Goal: Task Accomplishment & Management: Manage account settings

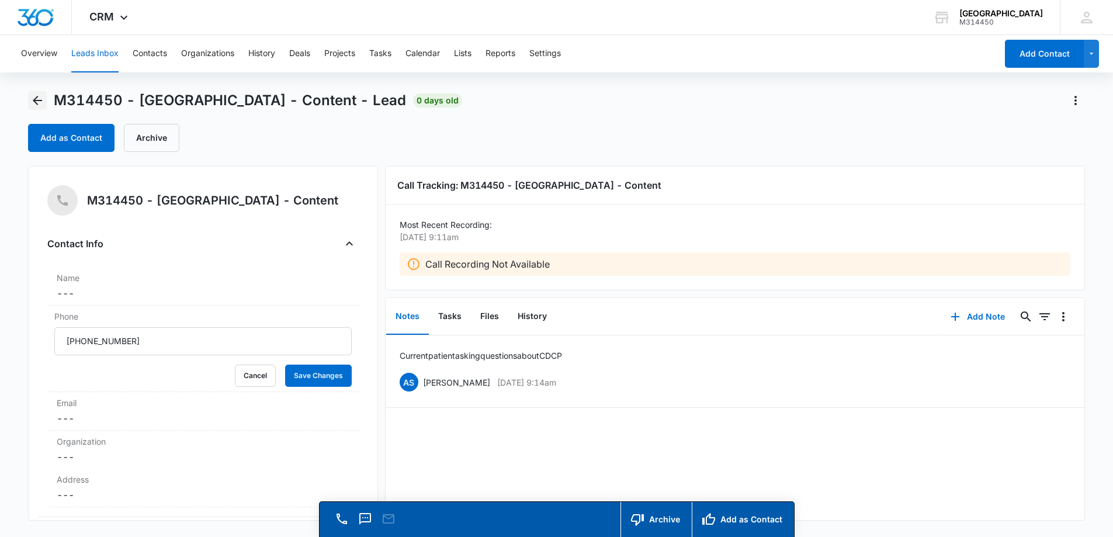
click at [36, 98] on icon "Back" at bounding box center [37, 100] width 9 height 9
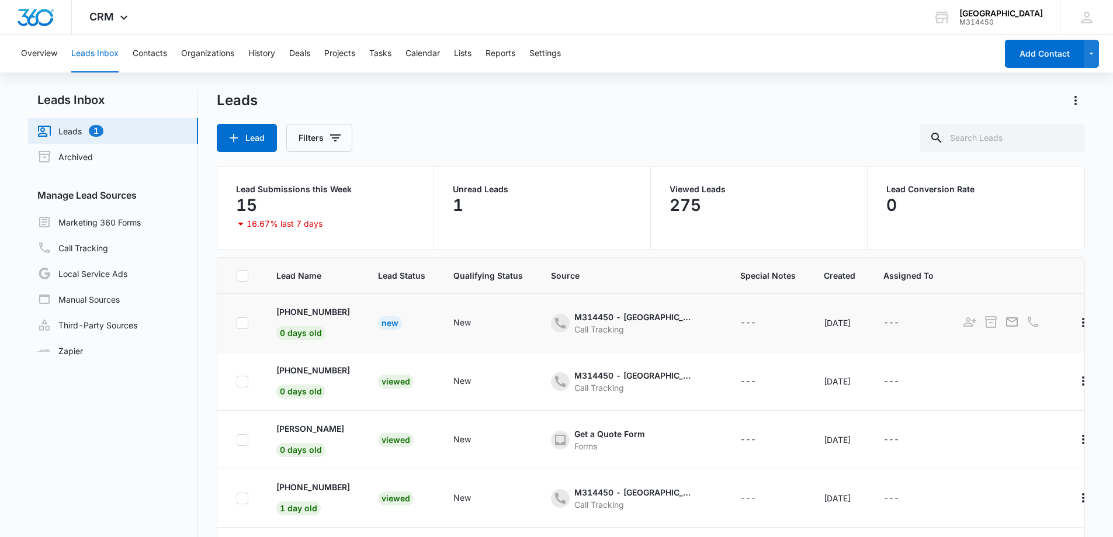
click at [402, 320] on div "New" at bounding box center [390, 323] width 24 height 14
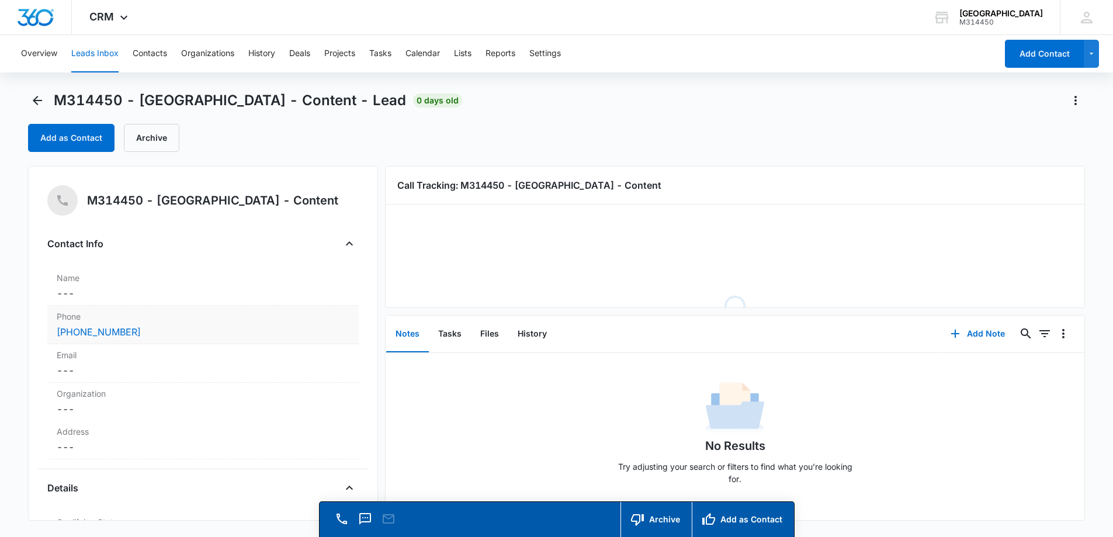
click at [230, 328] on div "[PHONE_NUMBER]" at bounding box center [203, 332] width 293 height 14
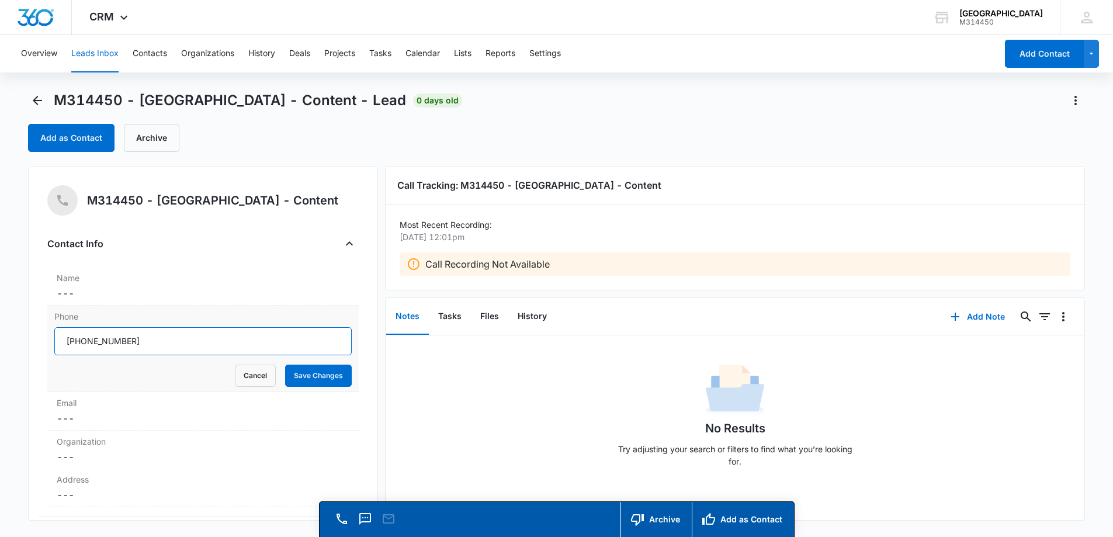
drag, startPoint x: 216, startPoint y: 345, endPoint x: 77, endPoint y: 345, distance: 139.6
click at [77, 345] on input "Phone" at bounding box center [202, 341] width 297 height 28
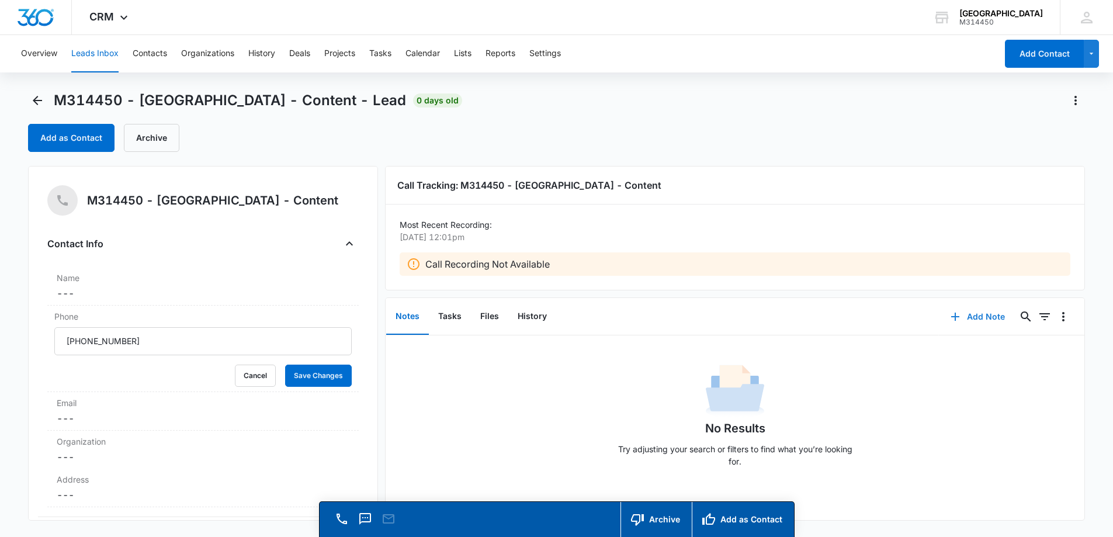
click at [961, 320] on button "Add Note" at bounding box center [978, 317] width 78 height 28
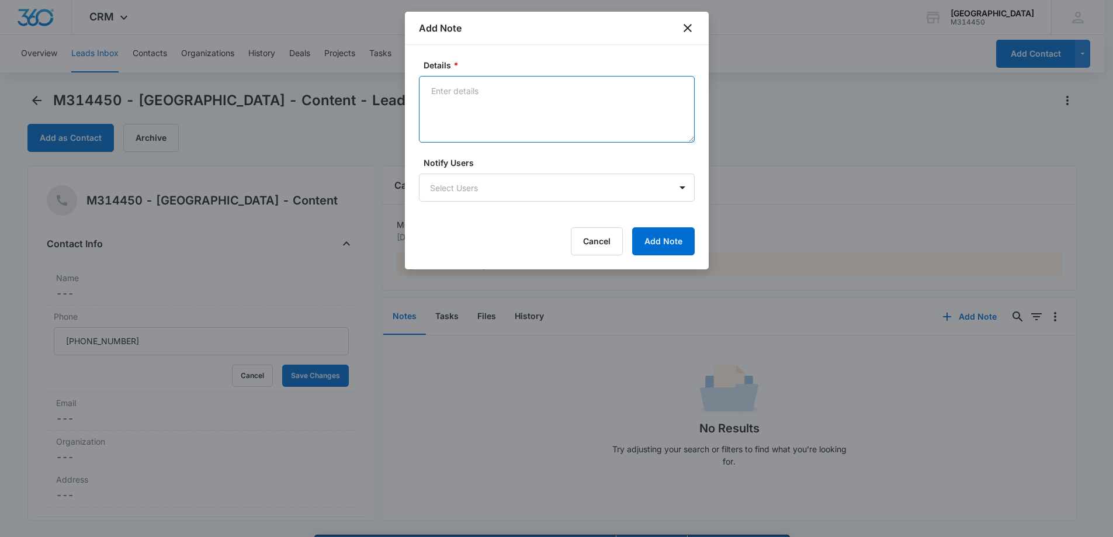
click at [519, 121] on textarea "Details *" at bounding box center [557, 109] width 276 height 67
type textarea "Booked two NPE packages"
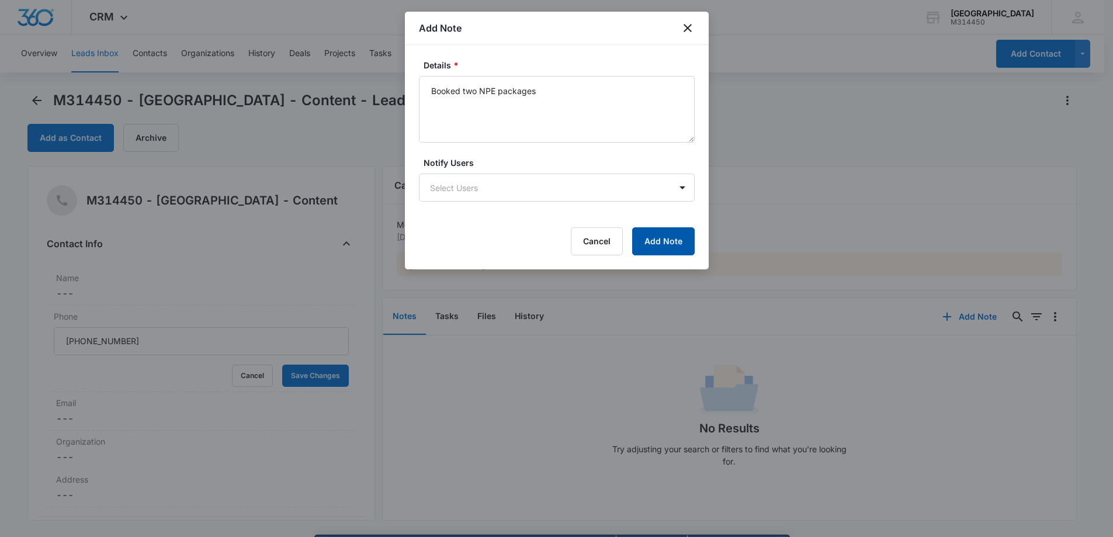
click at [686, 241] on button "Add Note" at bounding box center [663, 241] width 62 height 28
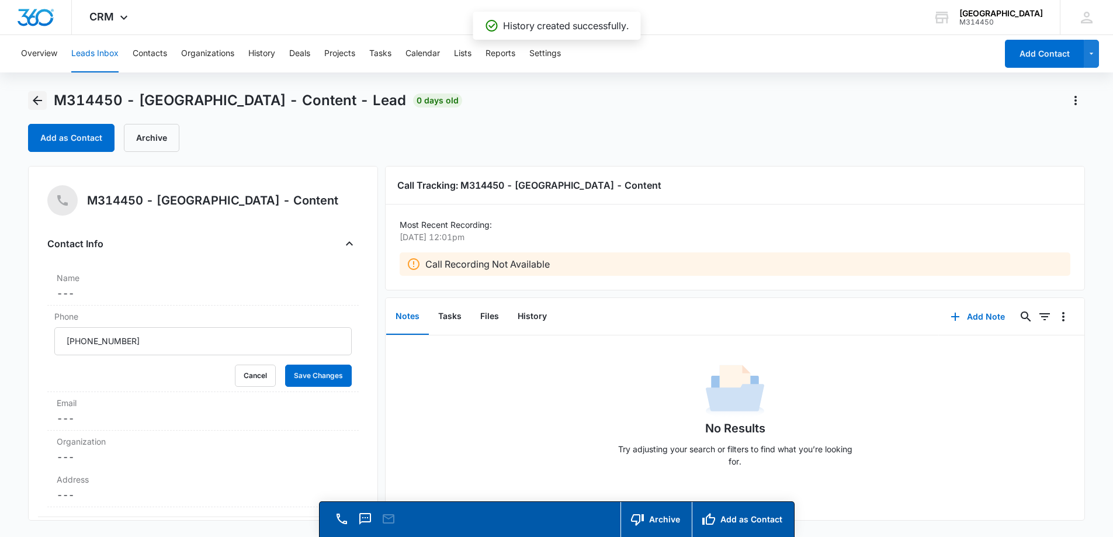
click at [36, 103] on icon "Back" at bounding box center [37, 100] width 9 height 9
